Goal: Book appointment/travel/reservation

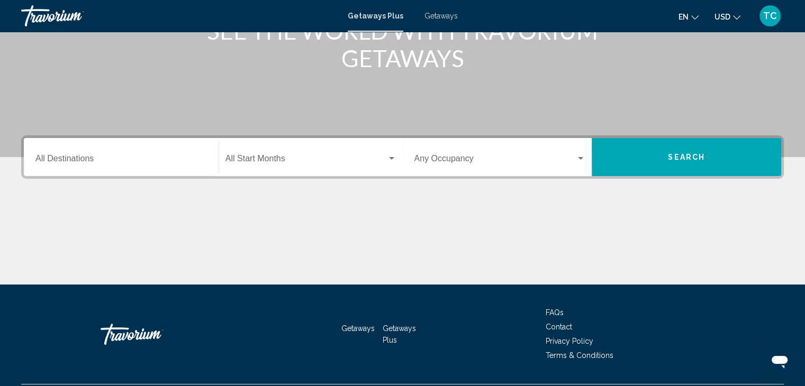
scroll to position [188, 0]
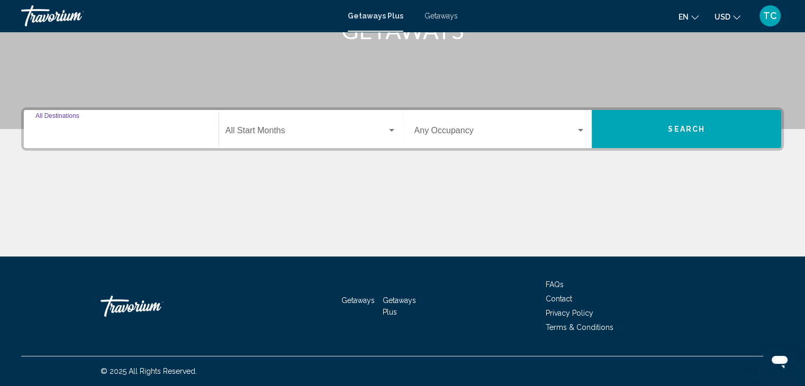
click at [155, 131] on input "Destination All Destinations" at bounding box center [120, 133] width 171 height 10
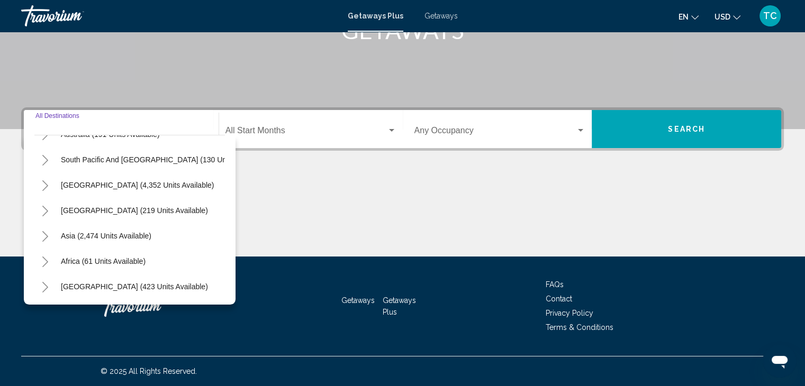
scroll to position [179, 0]
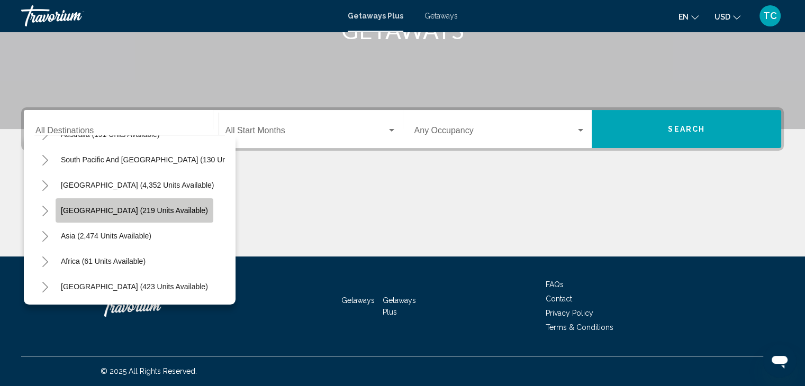
click at [140, 206] on span "[GEOGRAPHIC_DATA] (219 units available)" at bounding box center [134, 210] width 147 height 8
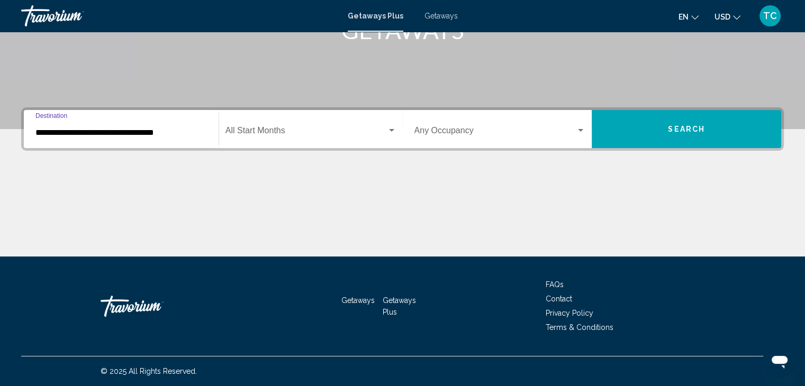
click at [146, 132] on input "**********" at bounding box center [120, 133] width 171 height 10
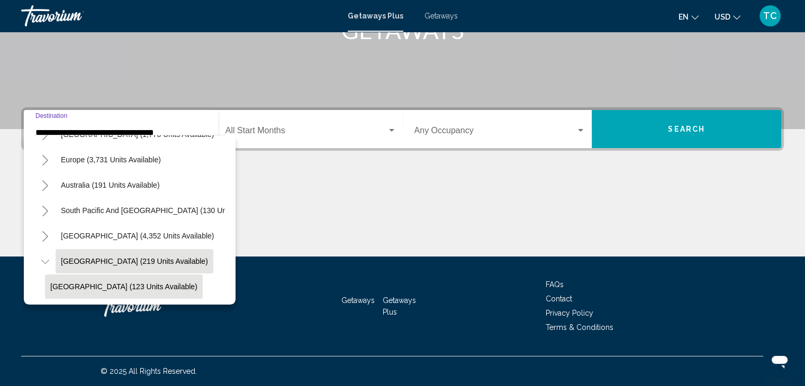
scroll to position [121, 0]
click at [129, 227] on button "[GEOGRAPHIC_DATA] (4,352 units available)" at bounding box center [138, 236] width 164 height 24
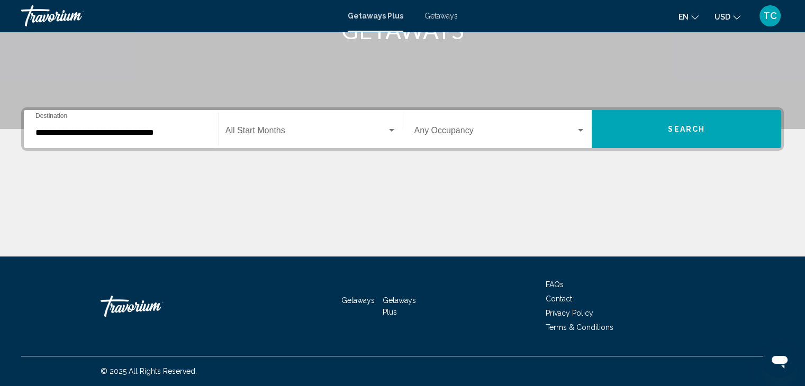
click at [123, 127] on div "**********" at bounding box center [120, 129] width 171 height 33
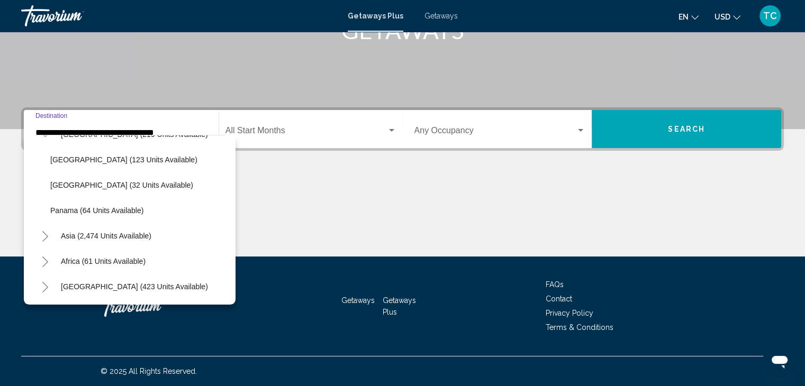
scroll to position [458, 0]
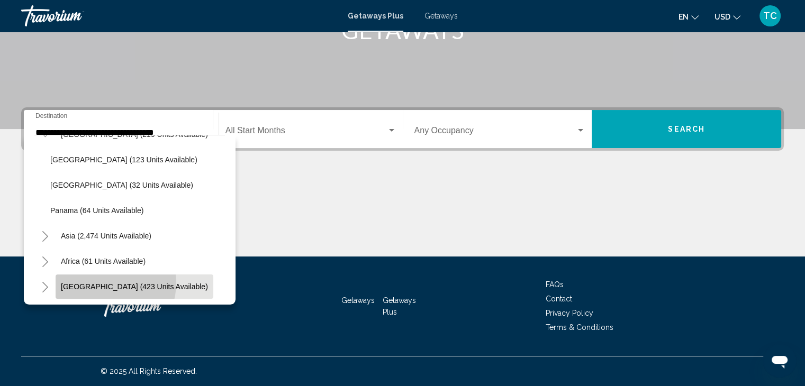
click at [106, 283] on span "[GEOGRAPHIC_DATA] (423 units available)" at bounding box center [134, 287] width 147 height 8
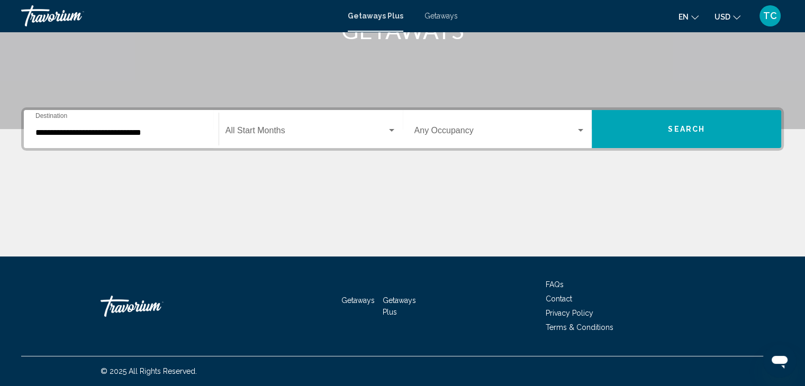
click at [127, 138] on div "**********" at bounding box center [120, 129] width 171 height 33
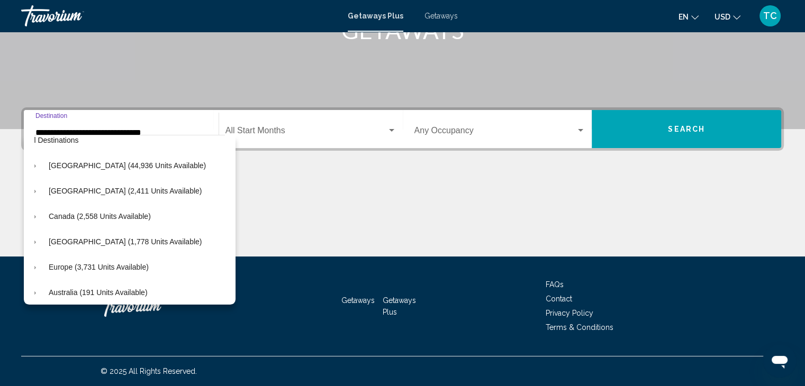
scroll to position [0, 13]
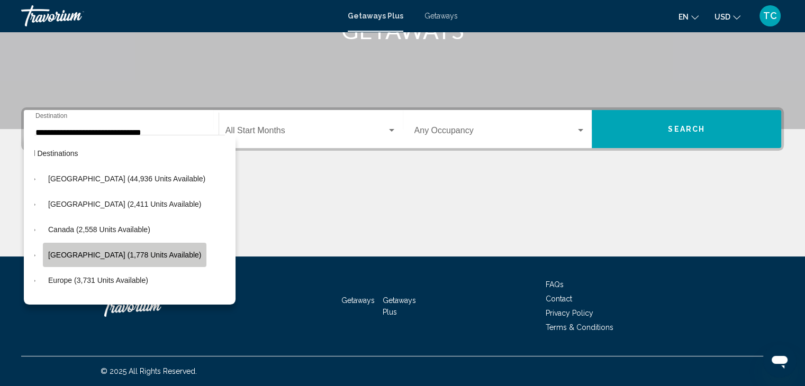
click at [121, 252] on span "[GEOGRAPHIC_DATA] (1,778 units available)" at bounding box center [124, 255] width 153 height 8
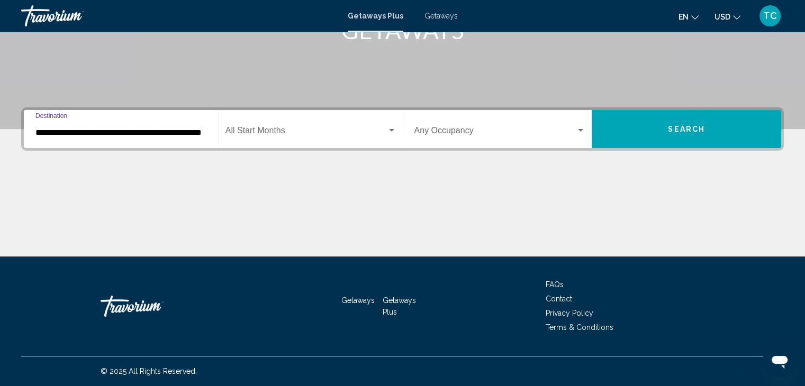
click at [132, 136] on input "**********" at bounding box center [120, 133] width 171 height 10
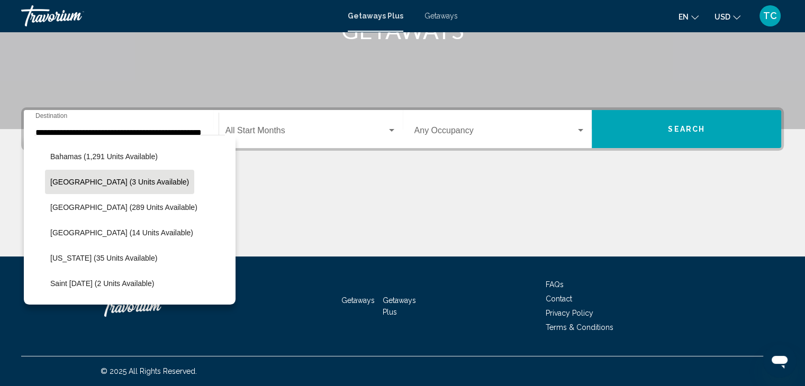
scroll to position [150, 0]
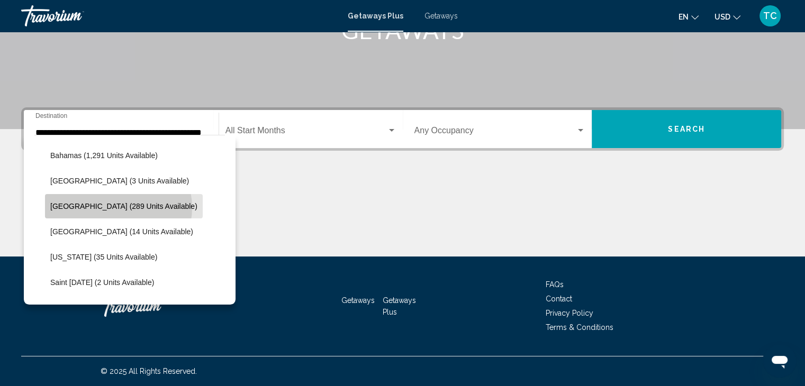
click at [116, 207] on span "[GEOGRAPHIC_DATA] (289 units available)" at bounding box center [123, 206] width 147 height 8
type input "**********"
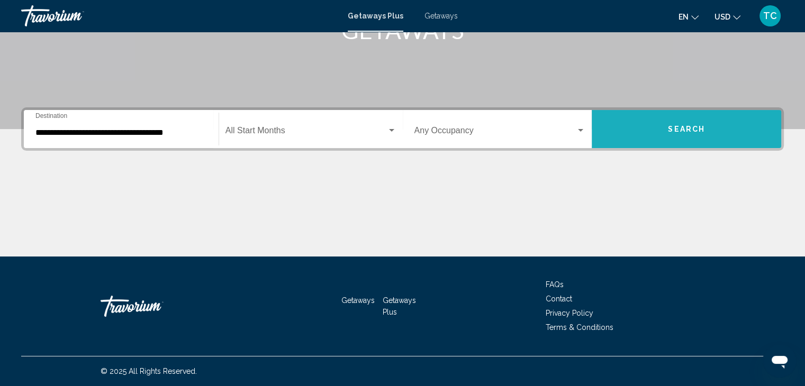
click at [685, 130] on span "Search" at bounding box center [686, 129] width 37 height 8
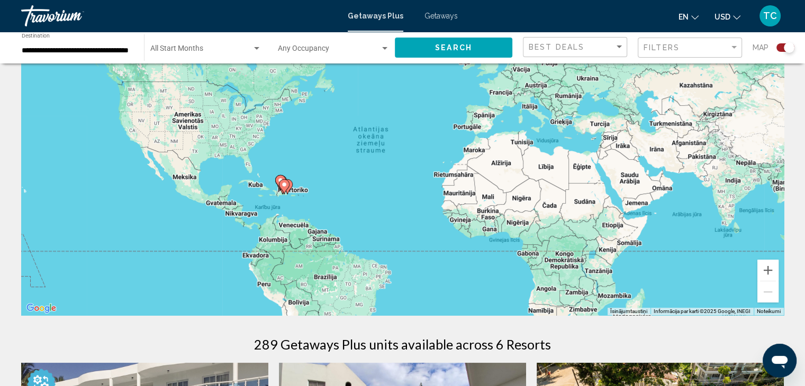
scroll to position [72, 0]
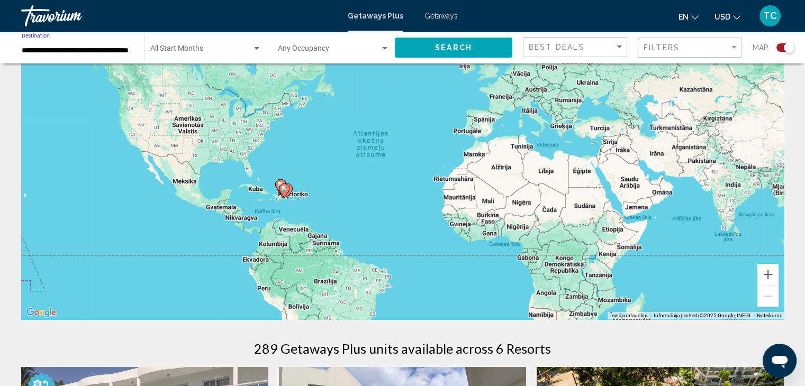
click at [64, 48] on input "**********" at bounding box center [78, 51] width 112 height 8
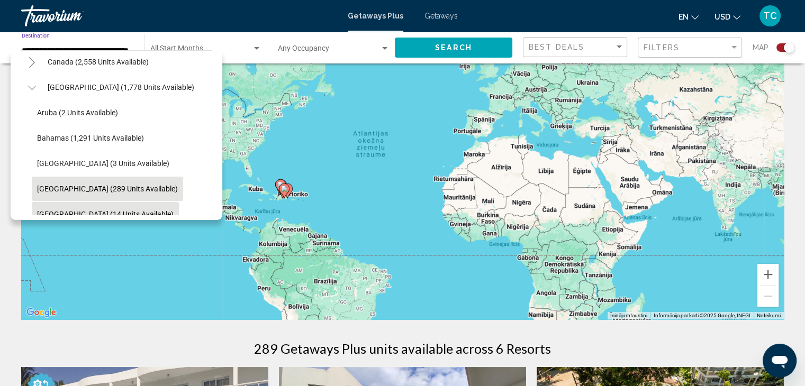
scroll to position [82, 0]
click at [66, 142] on span "Bahamas (1,291 units available)" at bounding box center [90, 139] width 107 height 8
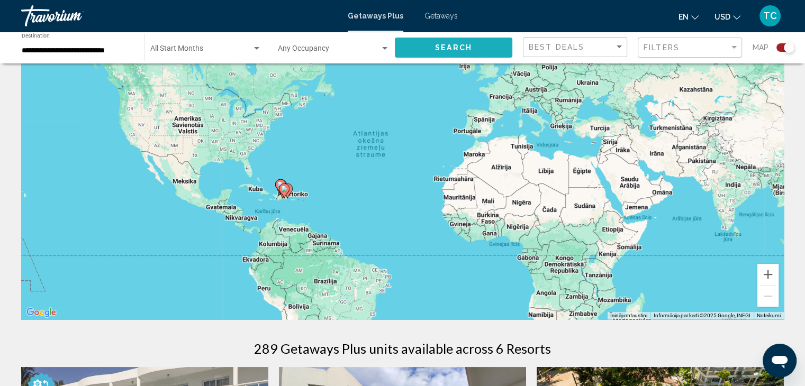
click at [450, 48] on span "Search" at bounding box center [453, 48] width 37 height 8
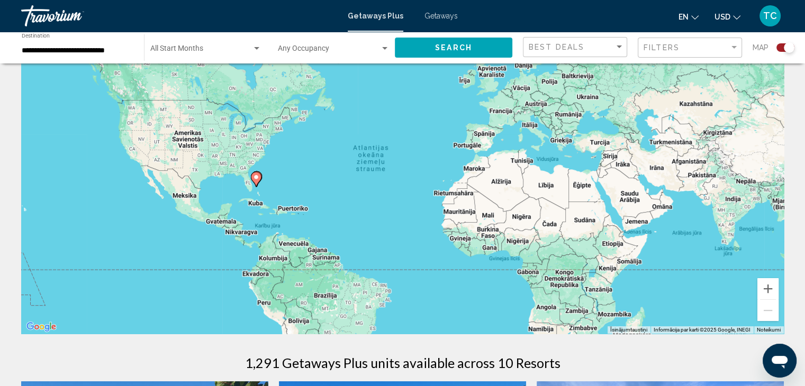
scroll to position [57, 0]
click at [91, 50] on input "**********" at bounding box center [78, 51] width 112 height 8
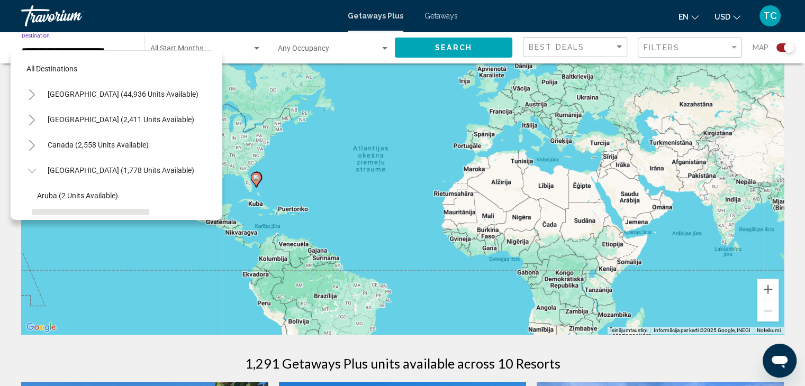
scroll to position [0, 0]
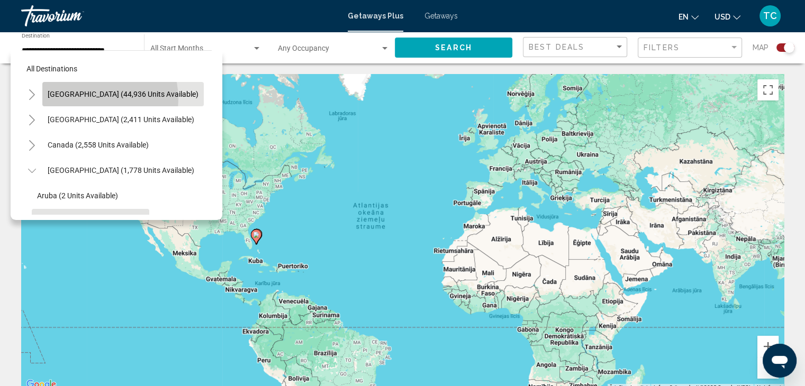
click at [88, 99] on button "[GEOGRAPHIC_DATA] (44,936 units available)" at bounding box center [122, 94] width 161 height 24
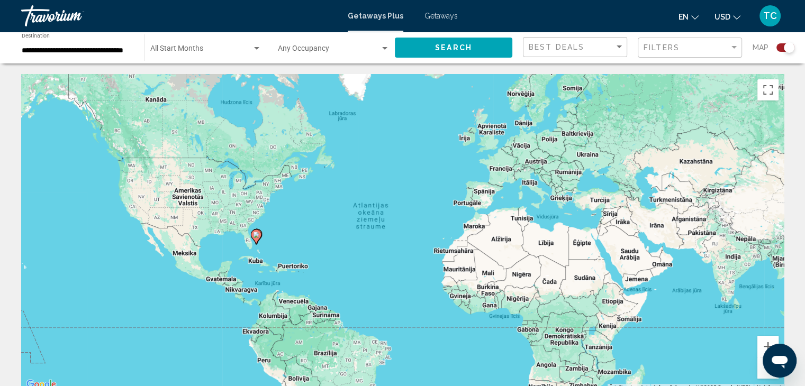
click at [91, 45] on div "**********" at bounding box center [78, 47] width 112 height 29
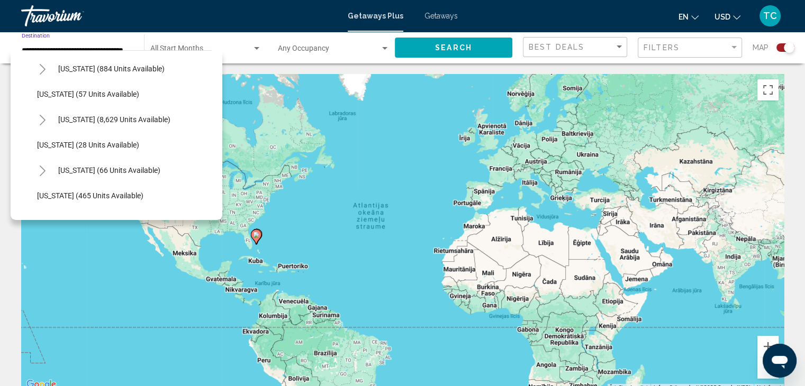
scroll to position [159, 0]
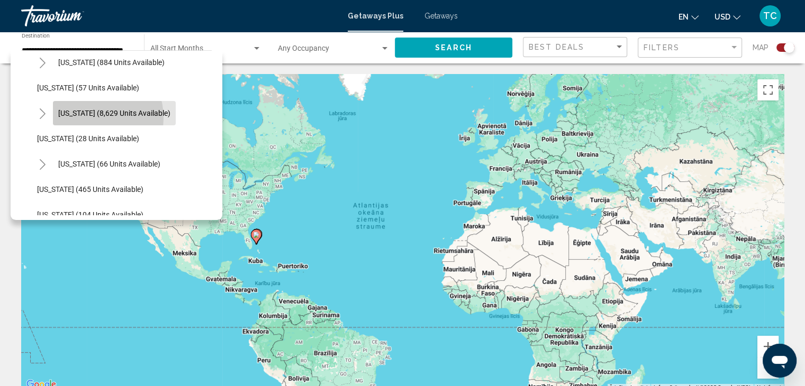
click at [94, 117] on span "[US_STATE] (8,629 units available)" at bounding box center [114, 113] width 112 height 8
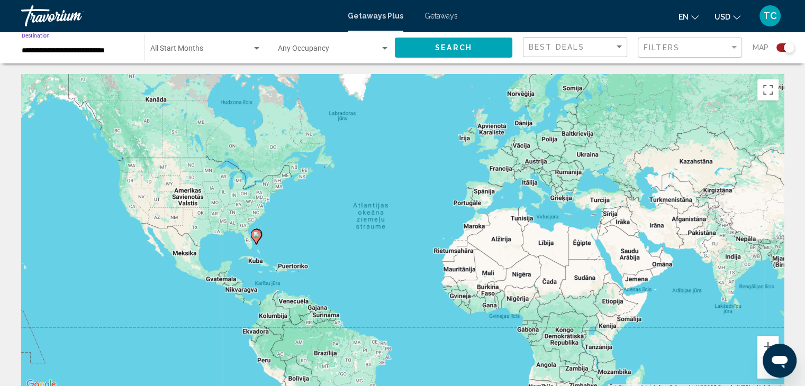
scroll to position [0, 0]
click at [441, 50] on span "Search" at bounding box center [453, 48] width 37 height 8
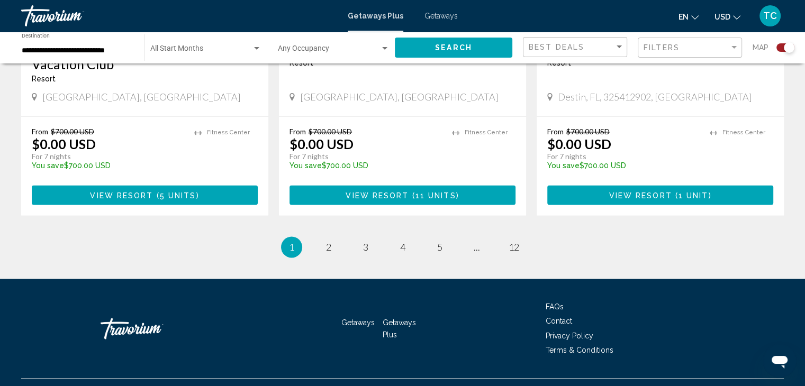
scroll to position [1677, 0]
click at [327, 244] on span "2" at bounding box center [328, 247] width 5 height 12
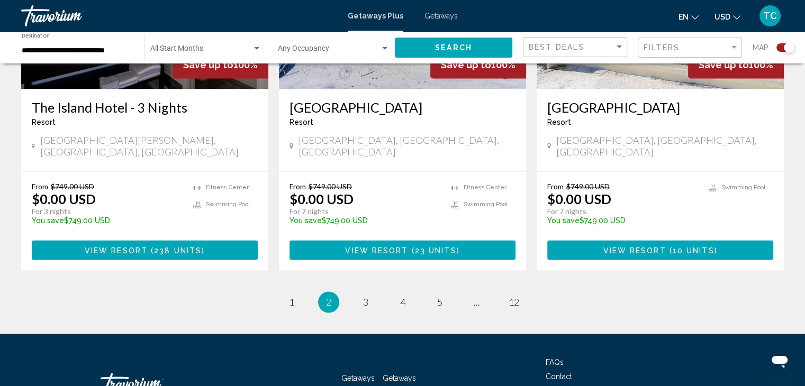
scroll to position [1713, 0]
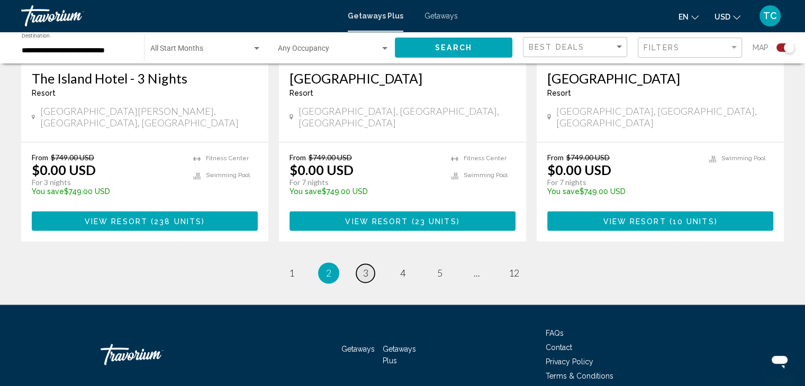
click at [368, 264] on link "page 3" at bounding box center [365, 273] width 19 height 19
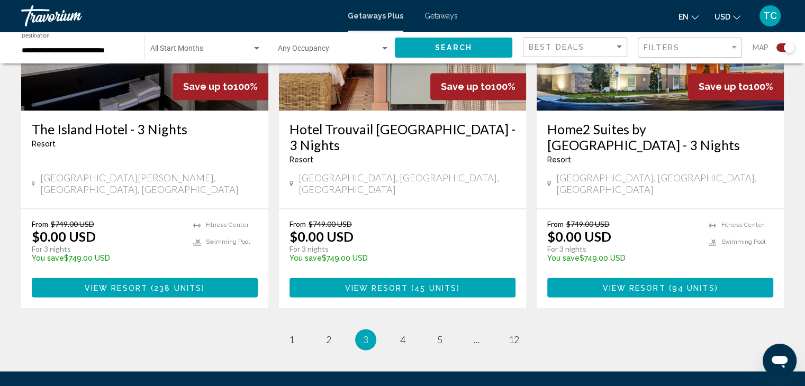
scroll to position [1649, 0]
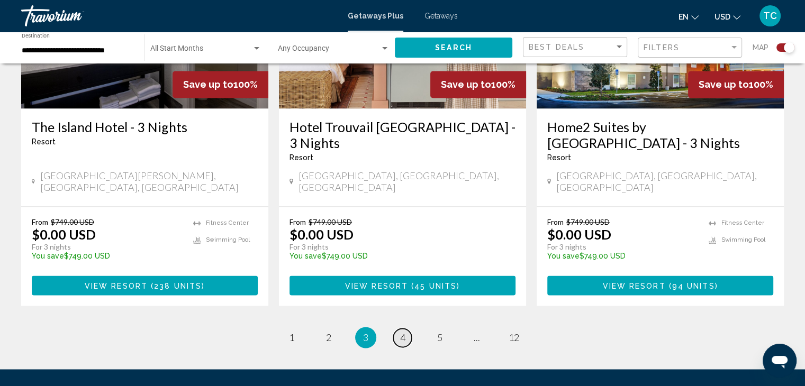
click at [402, 332] on span "4" at bounding box center [402, 338] width 5 height 12
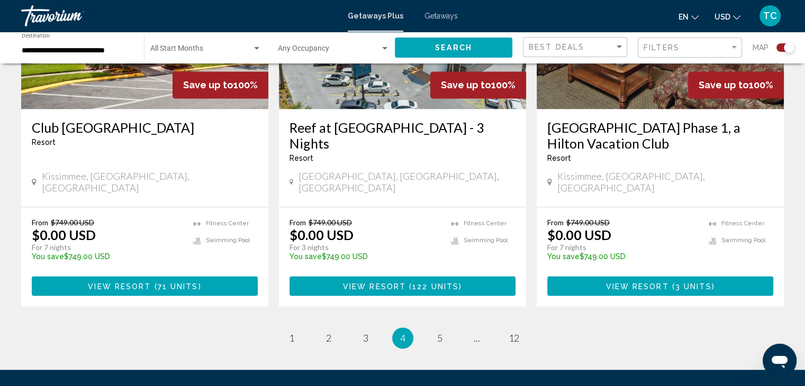
scroll to position [1713, 0]
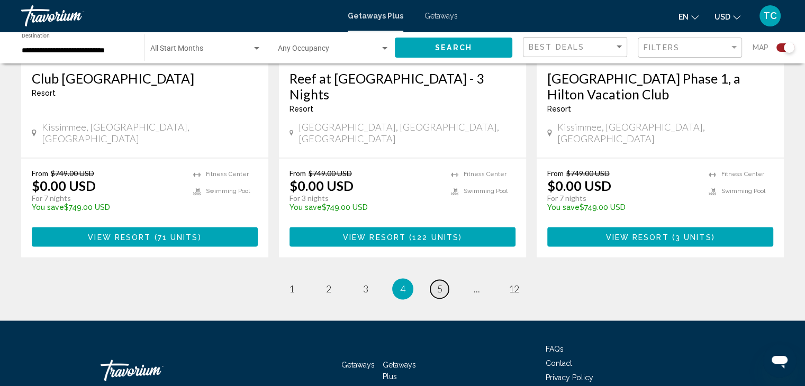
click at [439, 283] on span "5" at bounding box center [439, 289] width 5 height 12
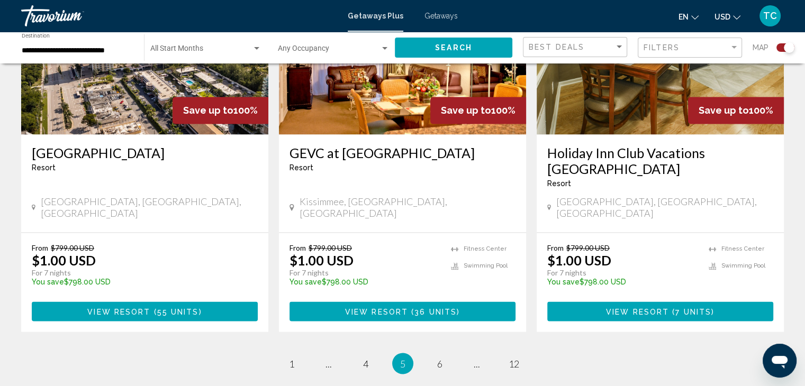
scroll to position [1729, 0]
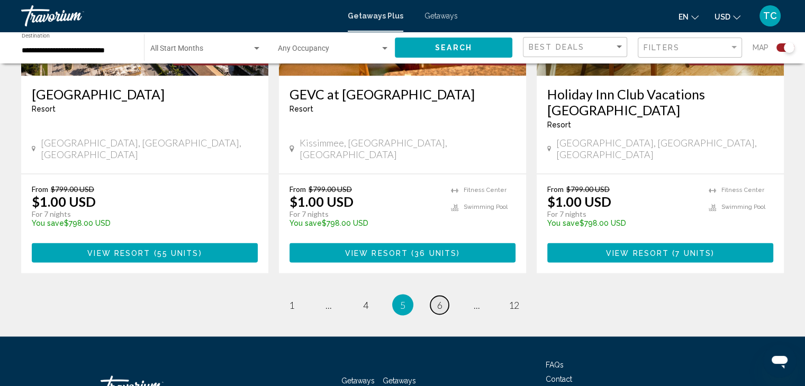
click at [440, 299] on span "6" at bounding box center [439, 305] width 5 height 12
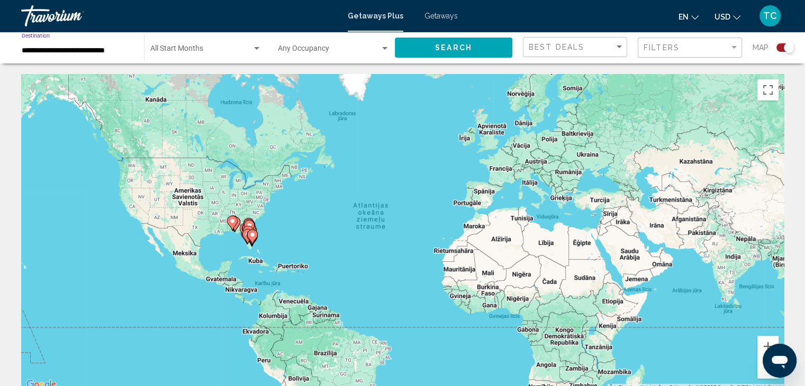
click at [118, 47] on input "**********" at bounding box center [78, 51] width 112 height 8
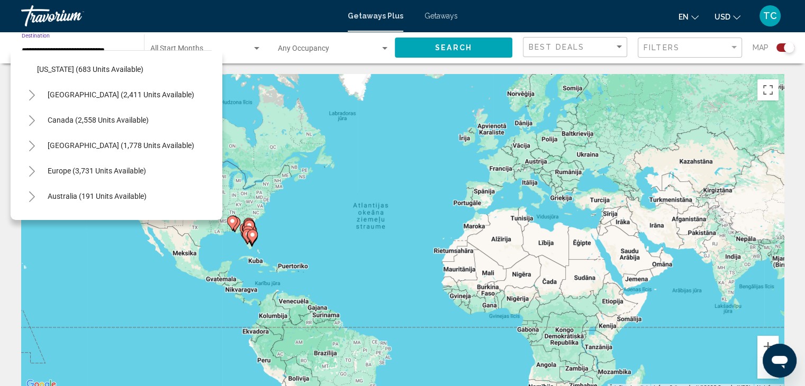
scroll to position [1197, 0]
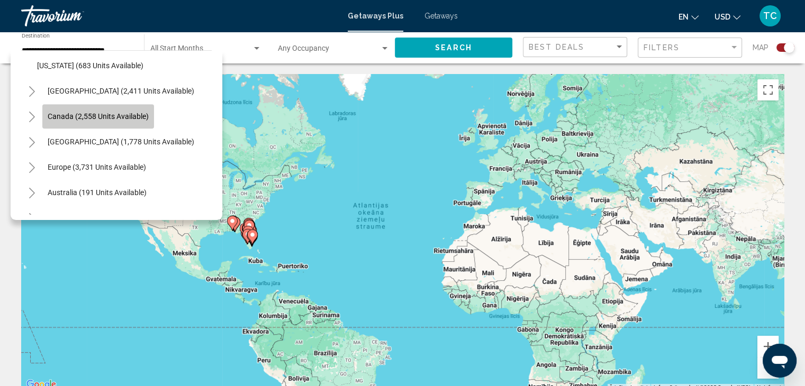
click at [108, 116] on span "Canada (2,558 units available)" at bounding box center [98, 116] width 101 height 8
type input "**********"
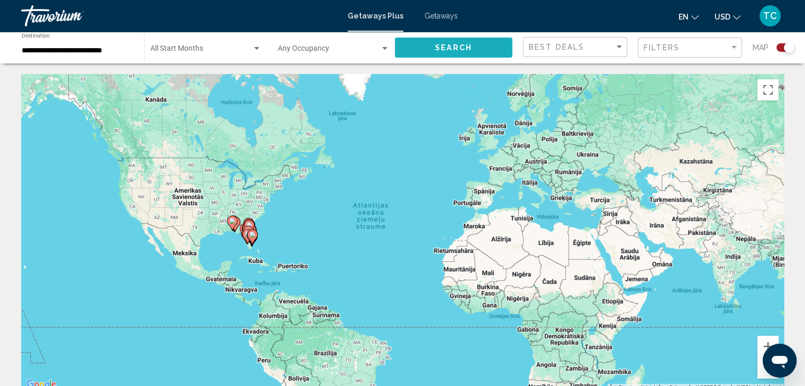
click at [464, 47] on span "Search" at bounding box center [453, 48] width 37 height 8
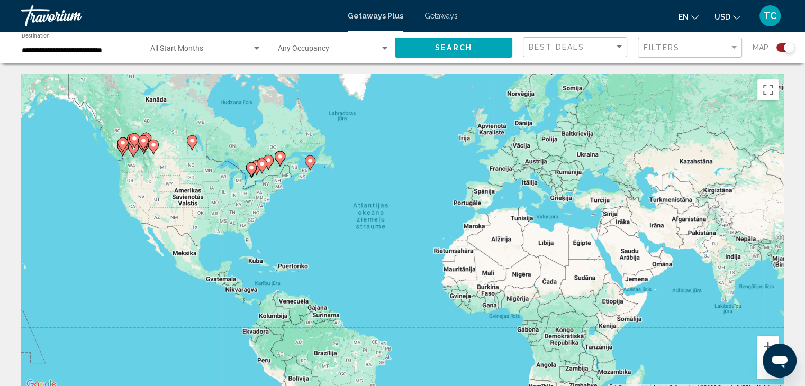
click at [208, 58] on div "Start Month All Start Months" at bounding box center [205, 47] width 111 height 29
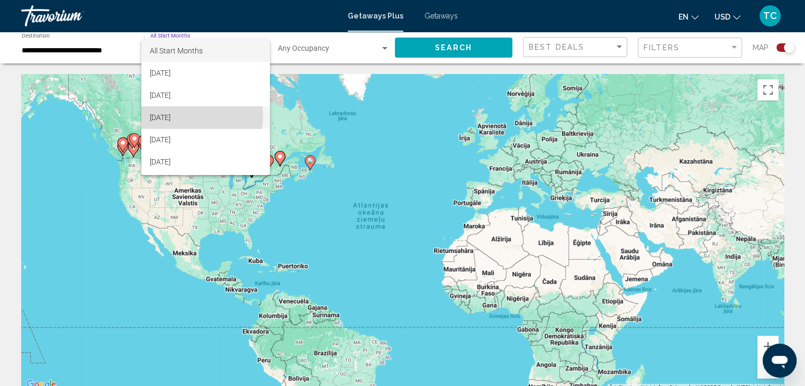
click at [182, 115] on span "[DATE]" at bounding box center [205, 117] width 111 height 22
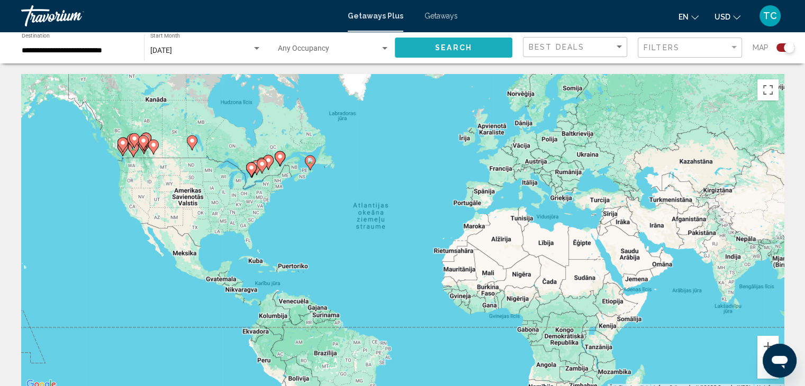
click at [442, 46] on span "Search" at bounding box center [453, 48] width 37 height 8
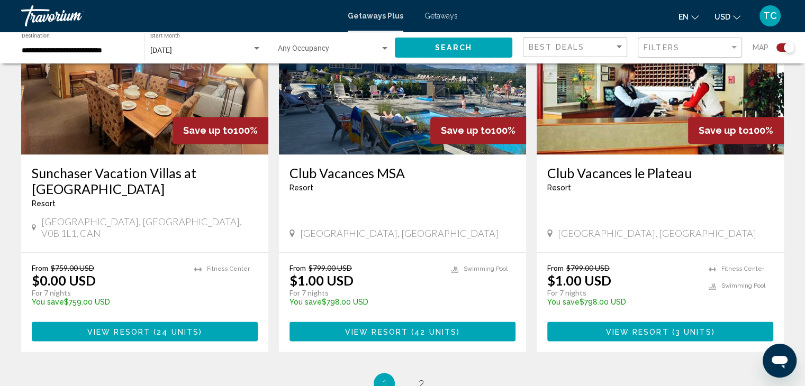
scroll to position [1606, 0]
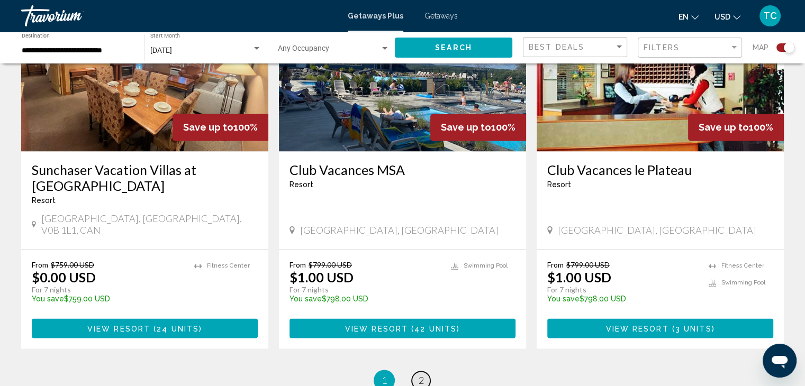
click at [419, 375] on span "2" at bounding box center [421, 381] width 5 height 12
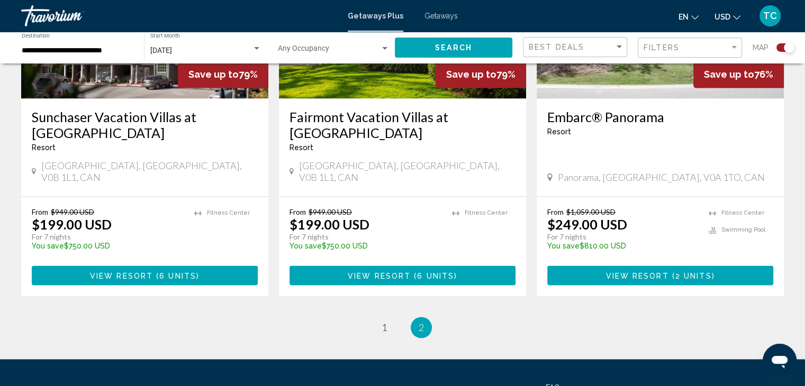
scroll to position [1713, 0]
